Goal: Go to known website: Access a specific website the user already knows

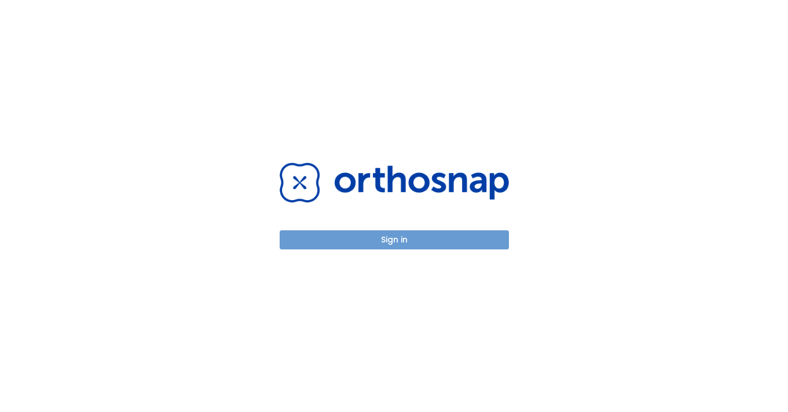
click at [371, 245] on button "Sign in" at bounding box center [394, 239] width 229 height 19
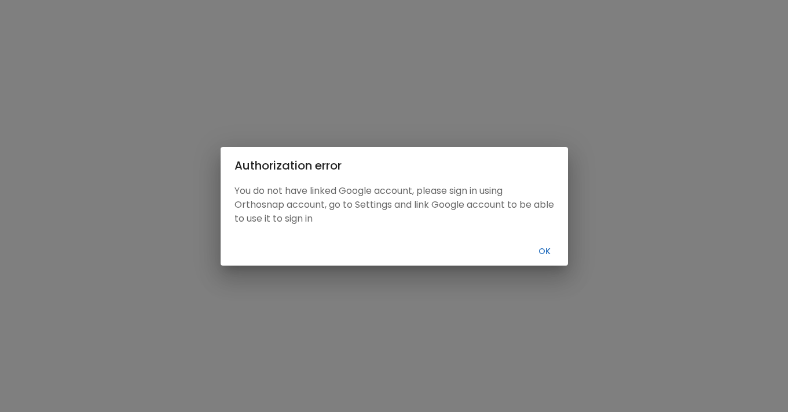
click at [535, 253] on button "Ok" at bounding box center [544, 251] width 37 height 19
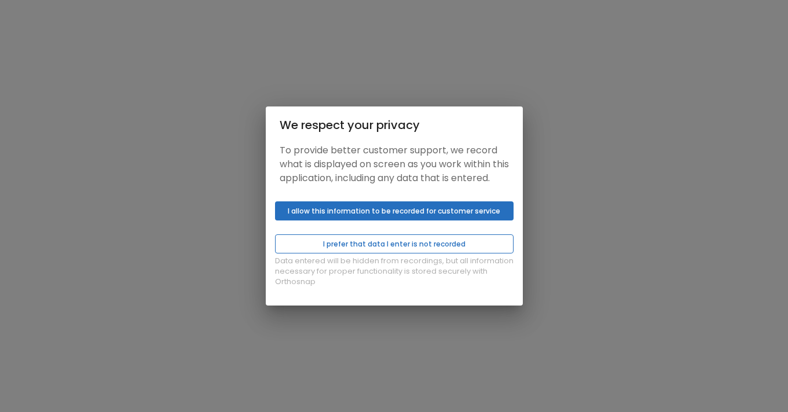
click at [481, 253] on button "I prefer that data I enter is not recorded" at bounding box center [394, 243] width 238 height 19
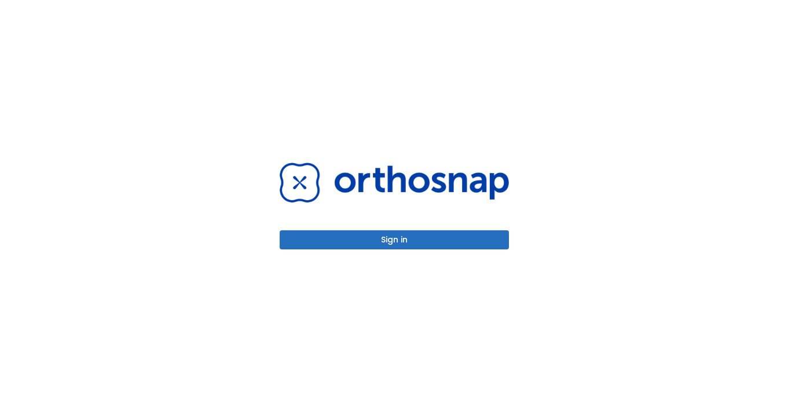
click at [321, 234] on button "Sign in" at bounding box center [394, 239] width 229 height 19
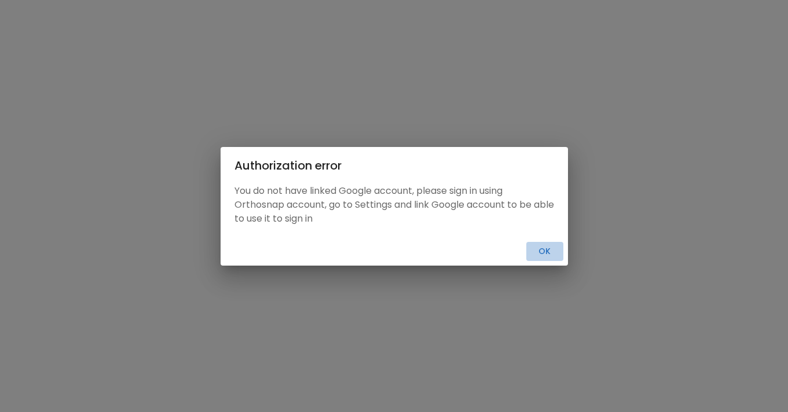
click at [542, 251] on button "Ok" at bounding box center [544, 251] width 37 height 19
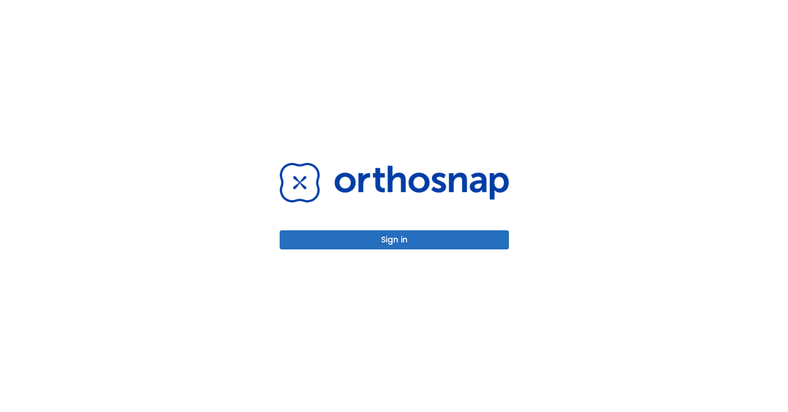
click at [730, 104] on div "Sign in" at bounding box center [394, 206] width 788 height 412
click at [323, 242] on button "Sign in" at bounding box center [394, 239] width 229 height 19
click at [309, 233] on button "Sign in" at bounding box center [394, 239] width 229 height 19
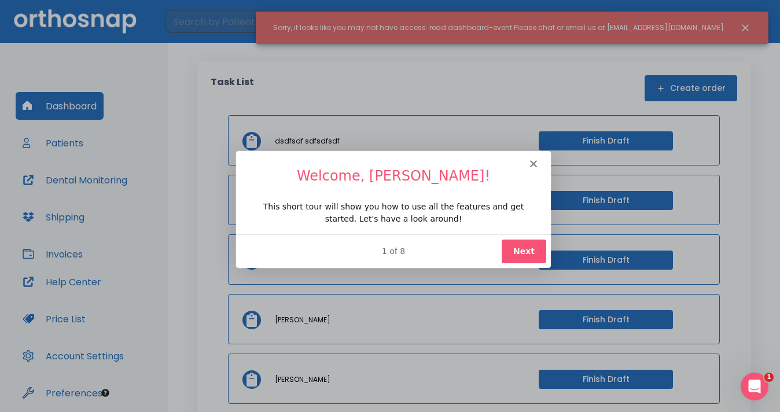
click at [532, 161] on icon "Close" at bounding box center [533, 163] width 7 height 7
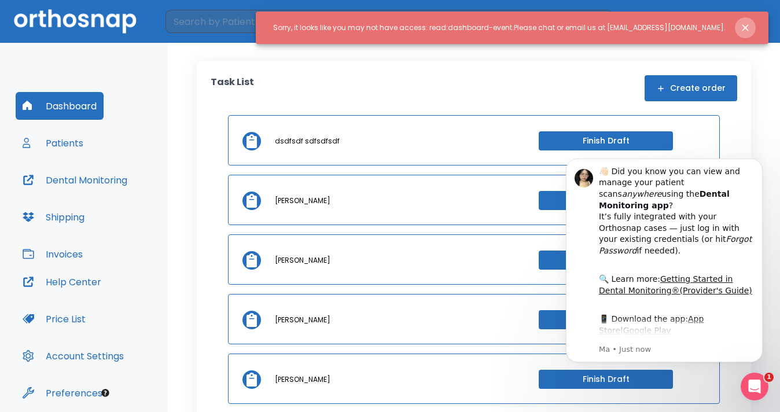
click at [746, 23] on icon "Close notification" at bounding box center [746, 28] width 12 height 12
